Goal: Transaction & Acquisition: Purchase product/service

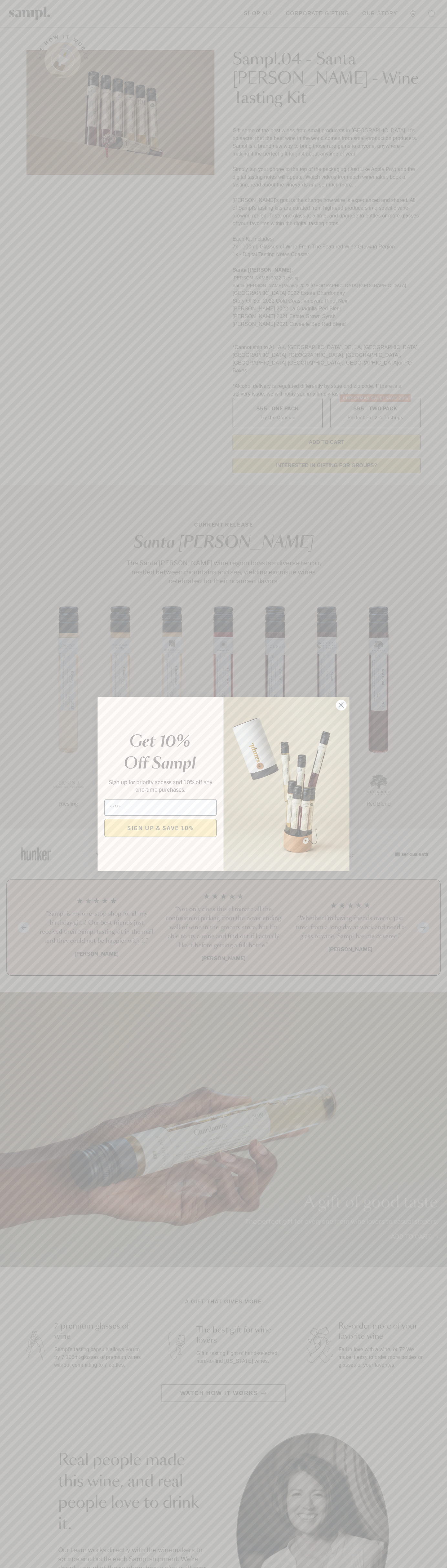
click at [341, 705] on icon "Close dialog" at bounding box center [341, 705] width 4 height 4
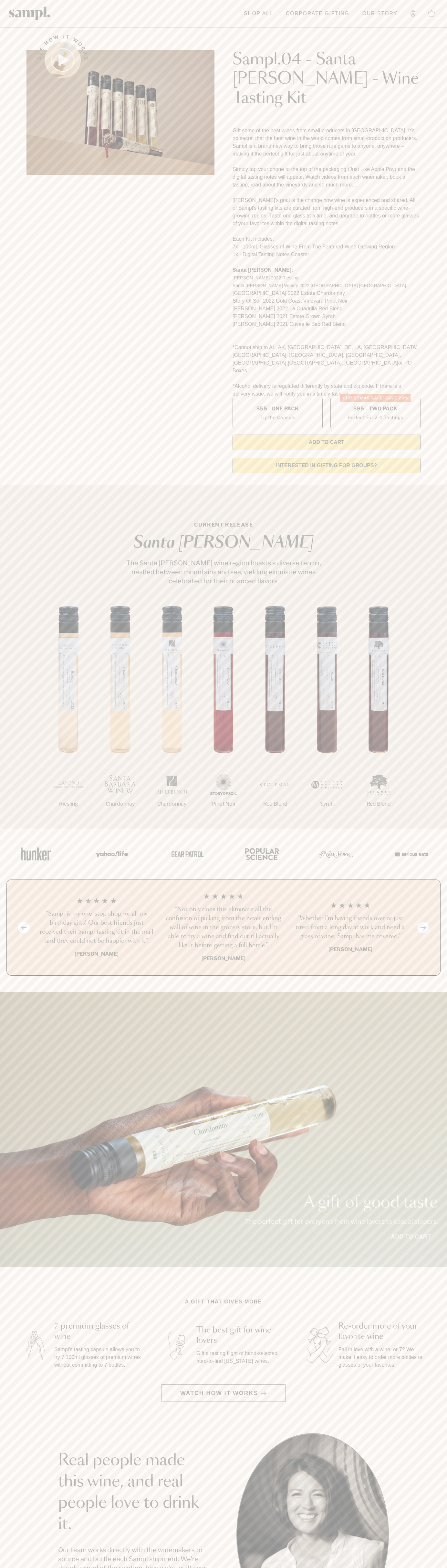
click at [261, 13] on link "Shop All" at bounding box center [258, 13] width 35 height 14
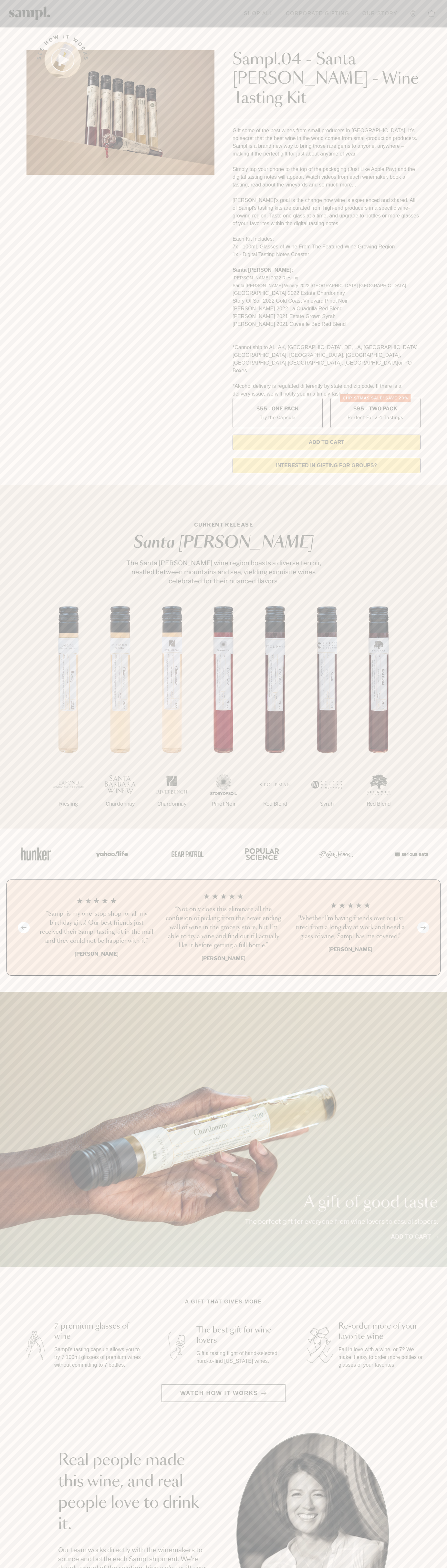
click at [442, 211] on section "See how it works Sampl.04 - Santa Barbara - Wine Tasting Kit Gift some of the b…" at bounding box center [224, 252] width 447 height 453
click at [446, 1567] on html "Skip to main content Toggle navigation menu Shop All Corporate Gifting Our Stor…" at bounding box center [224, 1304] width 447 height 2608
click at [22, 388] on div "See how it works Sampl.04 - Santa Barbara - Wine Tasting Kit Gift some of the b…" at bounding box center [224, 252] width 406 height 453
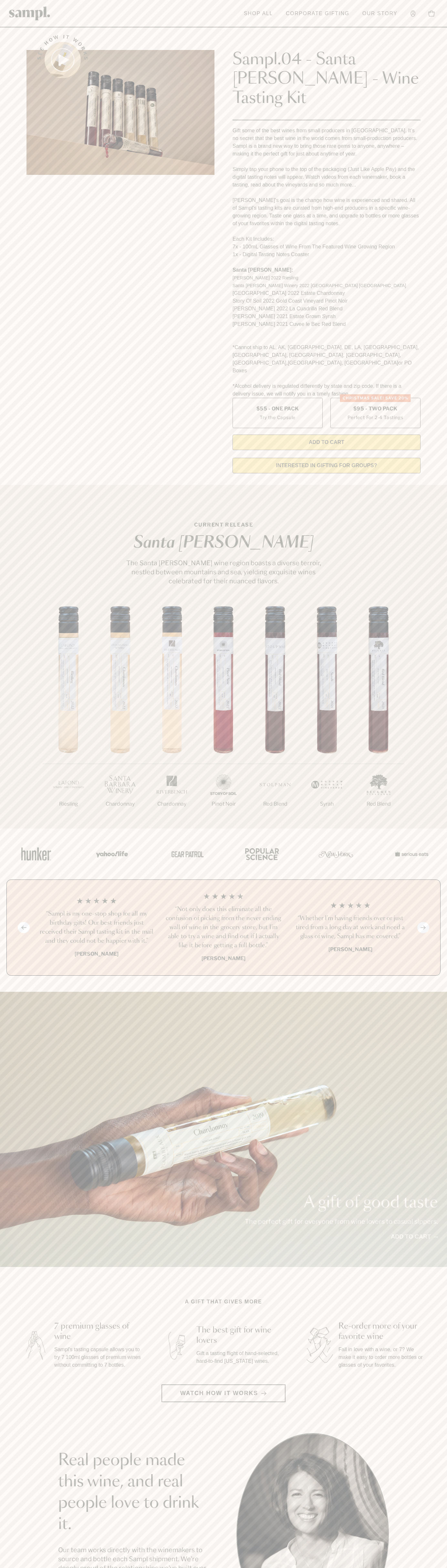
click at [375, 398] on label "Christmas SALE! Save 20% $95 - Two Pack Perfect For 2-4 Tastings" at bounding box center [375, 413] width 90 height 30
